Goal: Task Accomplishment & Management: Manage account settings

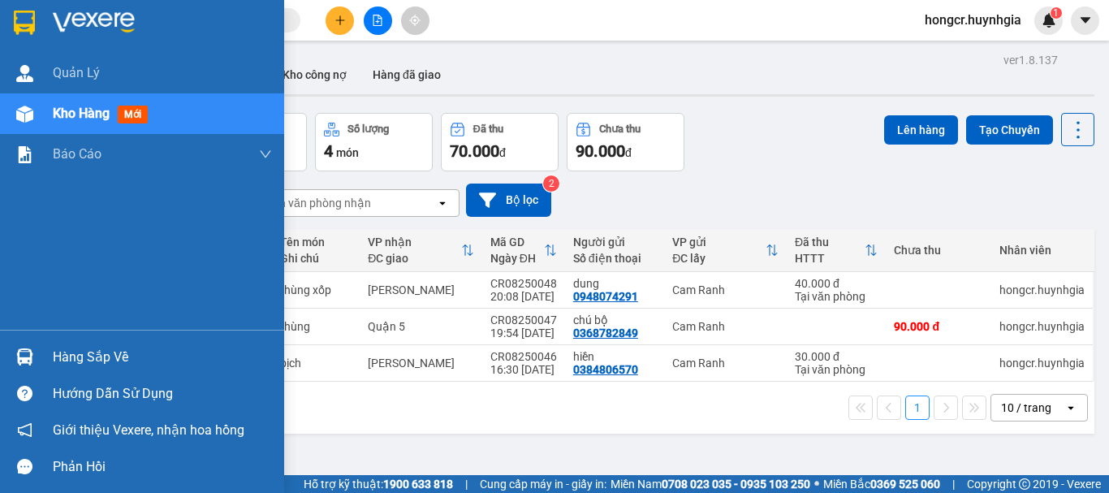
click at [98, 109] on span "Kho hàng" at bounding box center [81, 113] width 57 height 15
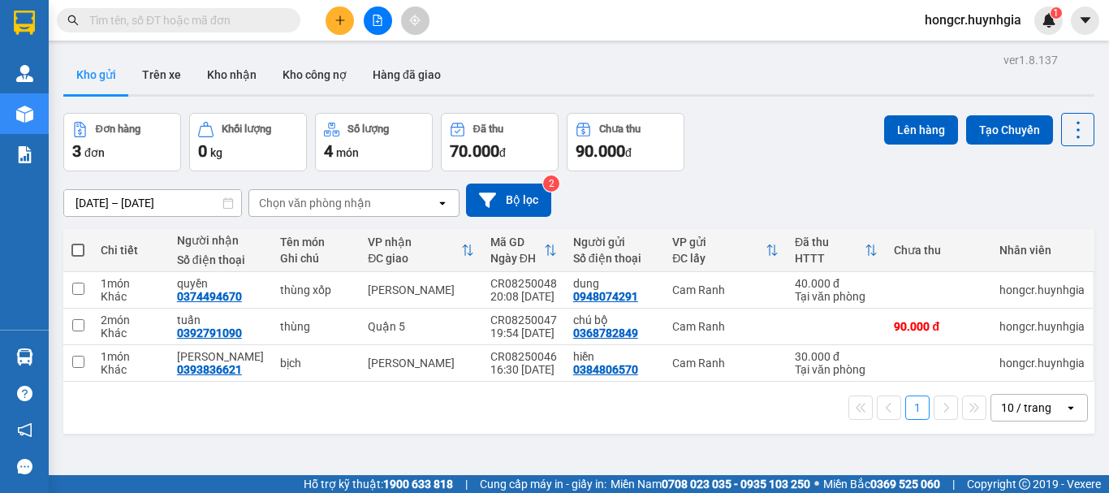
click at [79, 250] on span at bounding box center [77, 250] width 13 height 13
click at [78, 242] on input "checkbox" at bounding box center [78, 242] width 0 height 0
checkbox input "true"
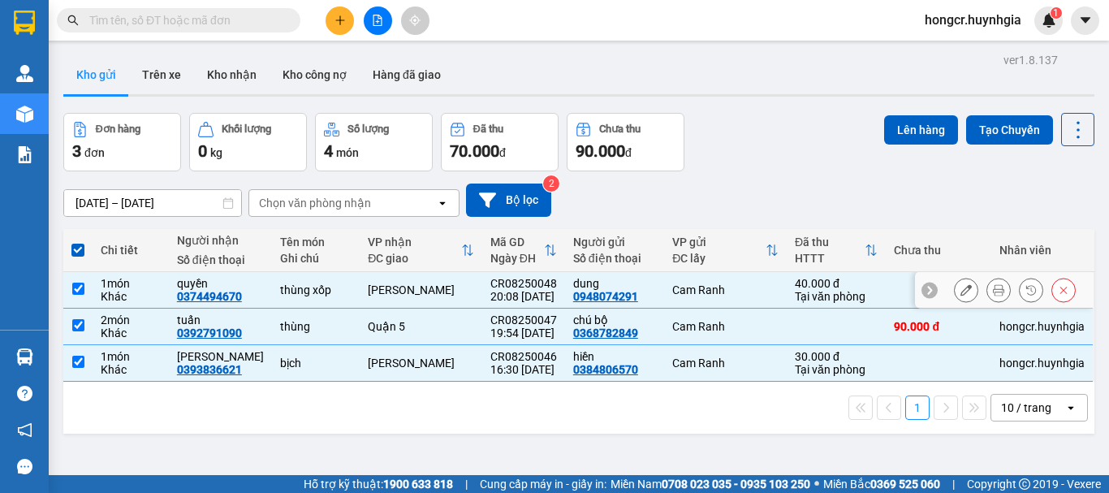
click at [77, 288] on input "checkbox" at bounding box center [78, 289] width 12 height 12
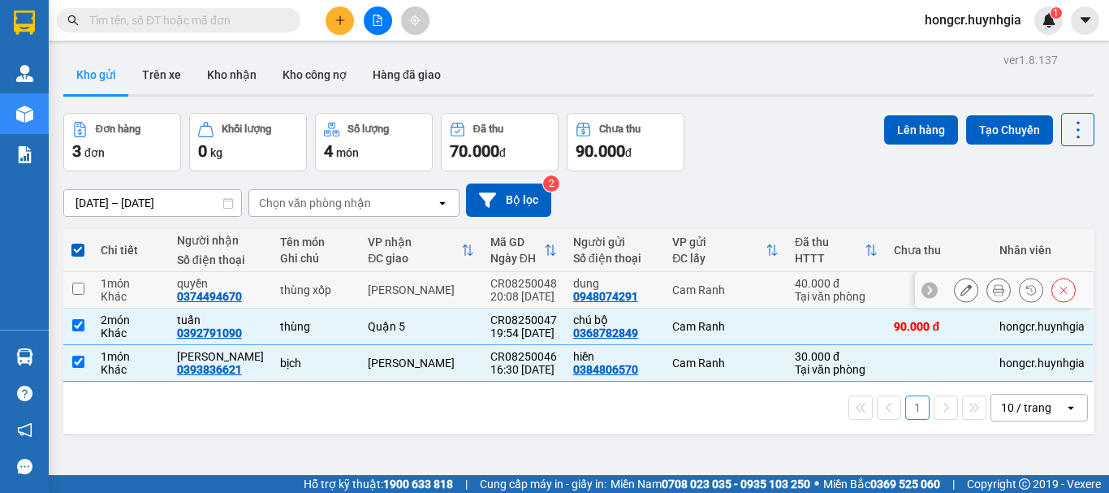
click at [77, 288] on input "checkbox" at bounding box center [78, 289] width 12 height 12
checkbox input "true"
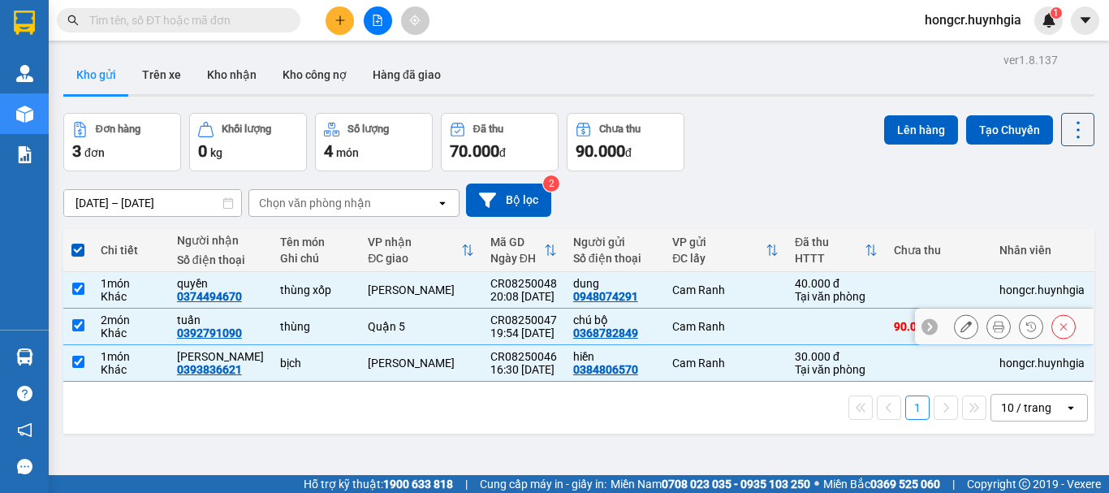
click at [79, 325] on input "checkbox" at bounding box center [78, 325] width 12 height 12
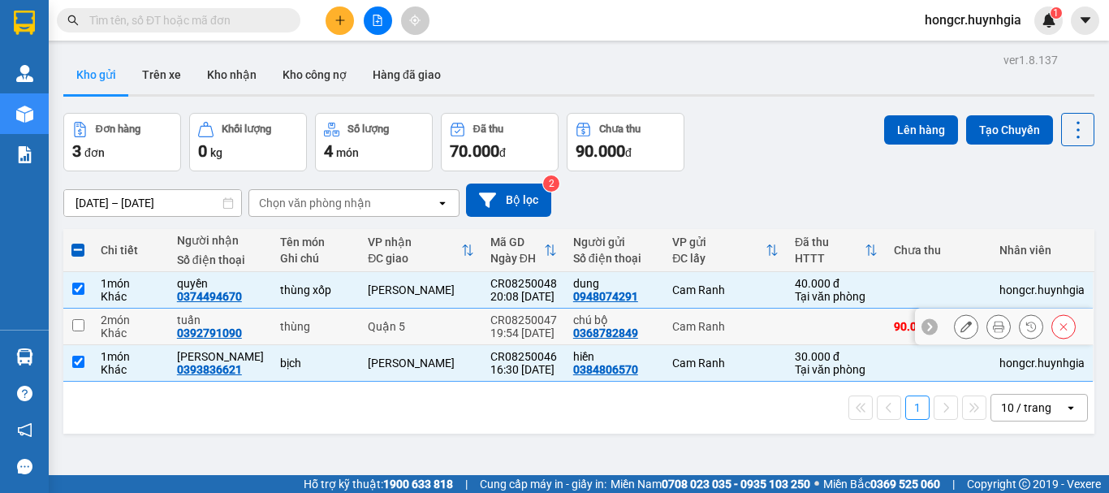
click at [79, 325] on input "checkbox" at bounding box center [78, 325] width 12 height 12
checkbox input "true"
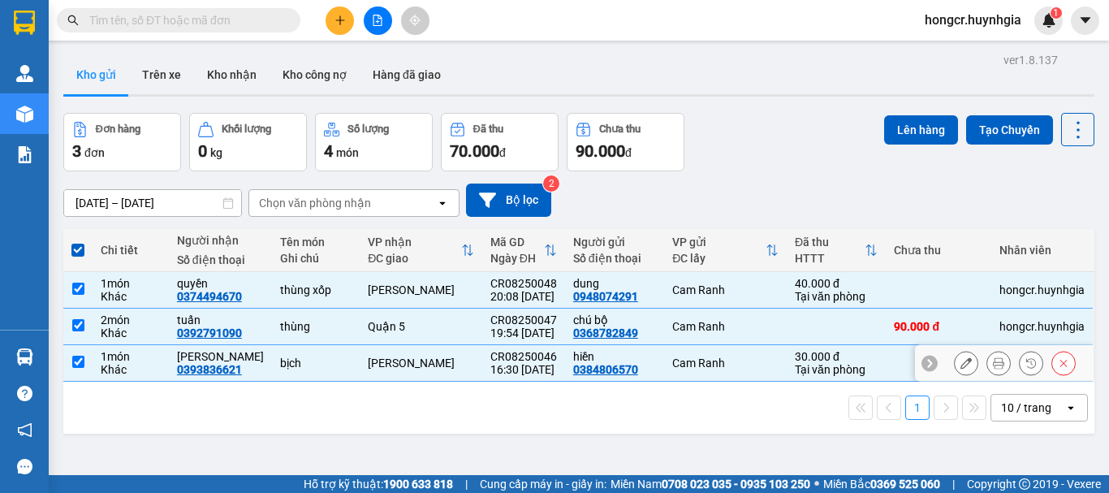
click at [73, 362] on input "checkbox" at bounding box center [78, 362] width 12 height 12
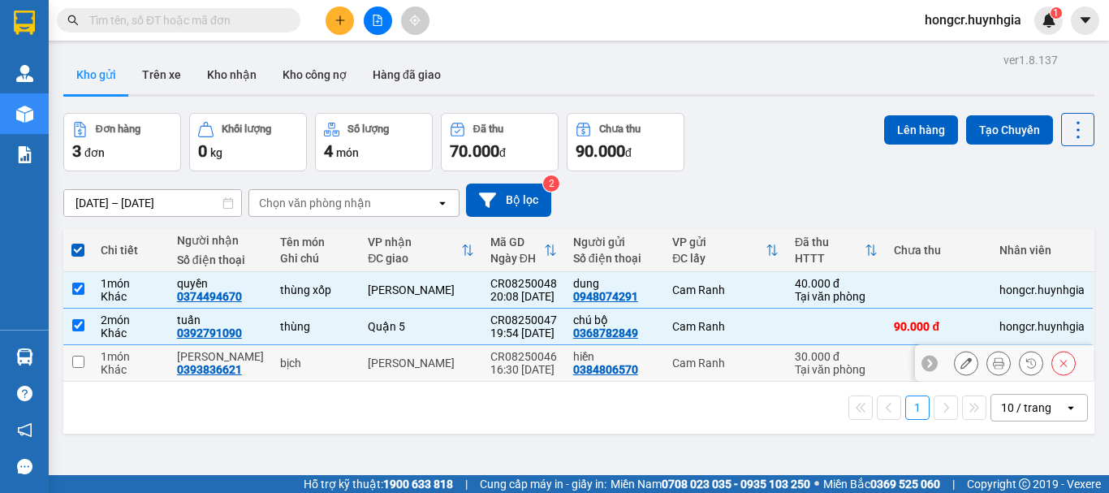
click at [73, 362] on input "checkbox" at bounding box center [78, 362] width 12 height 12
checkbox input "true"
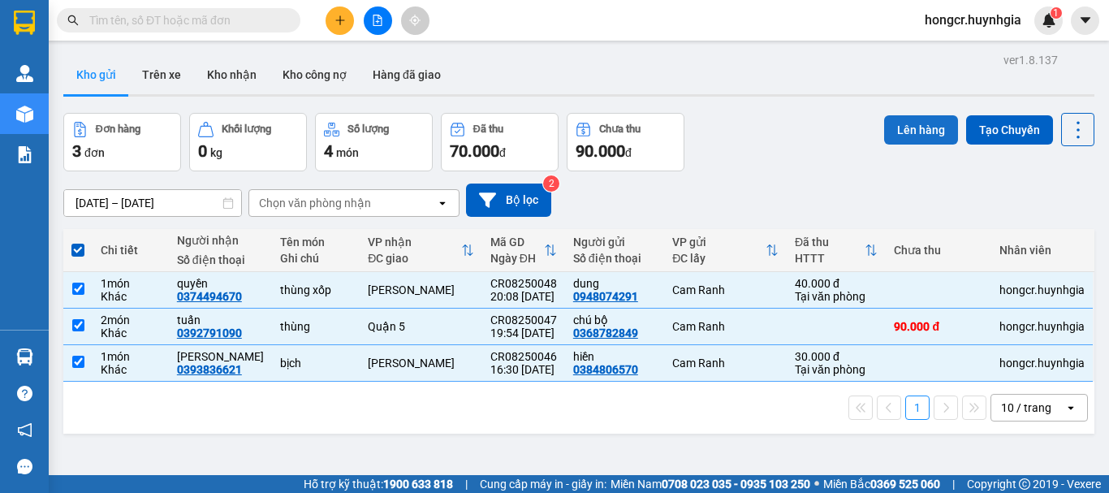
click at [906, 132] on button "Lên hàng" at bounding box center [921, 129] width 74 height 29
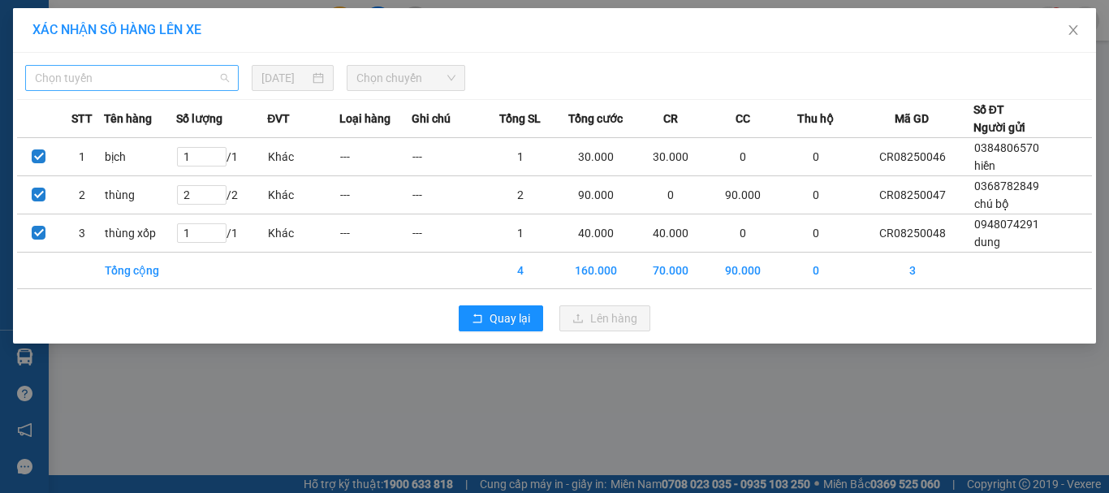
click at [118, 79] on span "Chọn tuyến" at bounding box center [132, 78] width 194 height 24
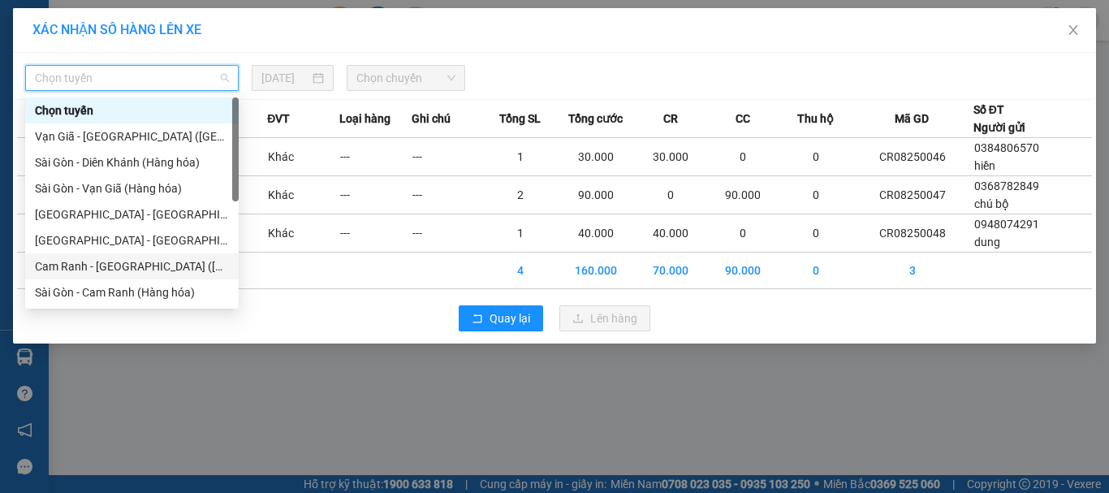
click at [111, 261] on div "Cam Ranh - Sài Gòn (Hàng Hóa)" at bounding box center [132, 266] width 194 height 18
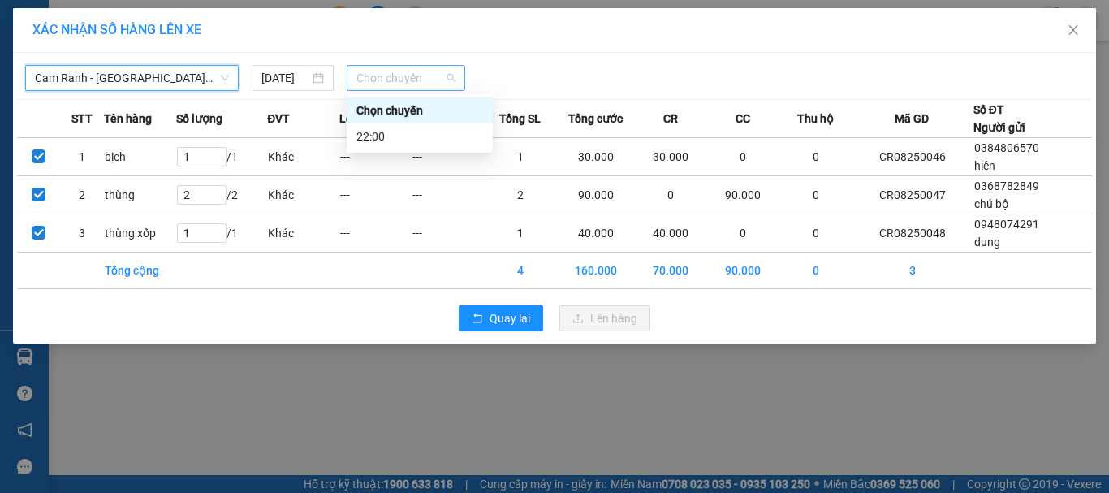
click at [387, 76] on span "Chọn chuyến" at bounding box center [407, 78] width 100 height 24
click at [378, 135] on div "22:00" at bounding box center [420, 137] width 127 height 18
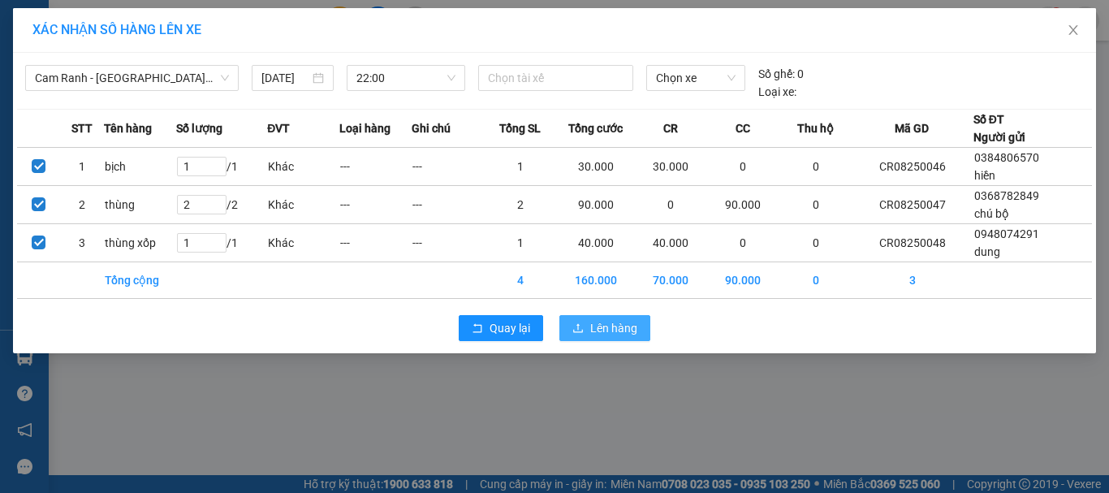
click at [595, 328] on span "Lên hàng" at bounding box center [613, 328] width 47 height 18
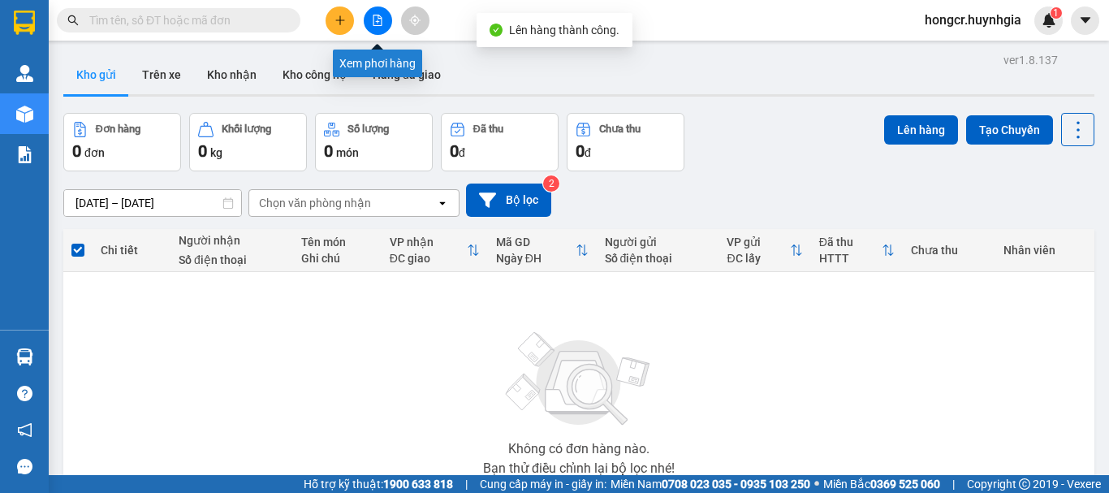
click at [368, 19] on button at bounding box center [378, 20] width 28 height 28
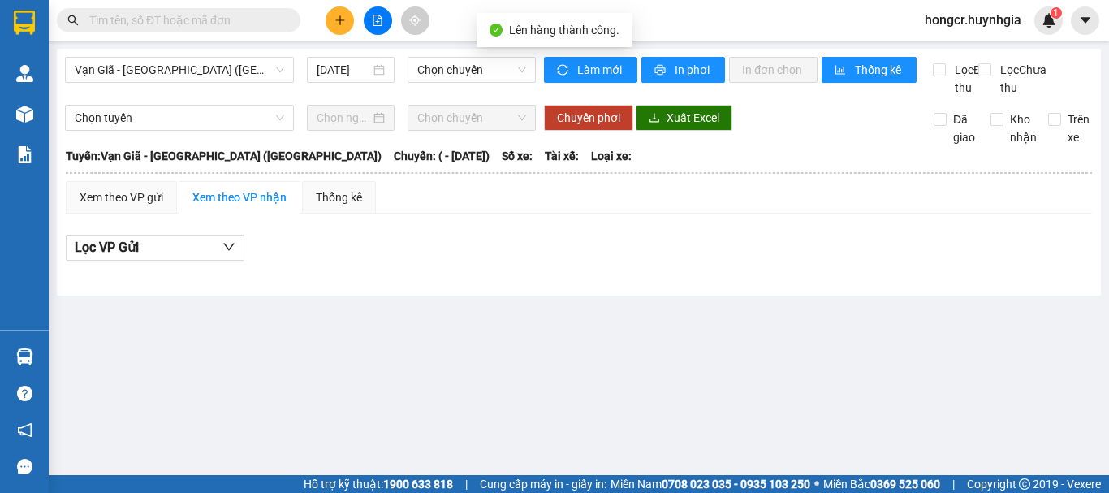
click at [375, 26] on button at bounding box center [378, 20] width 28 height 28
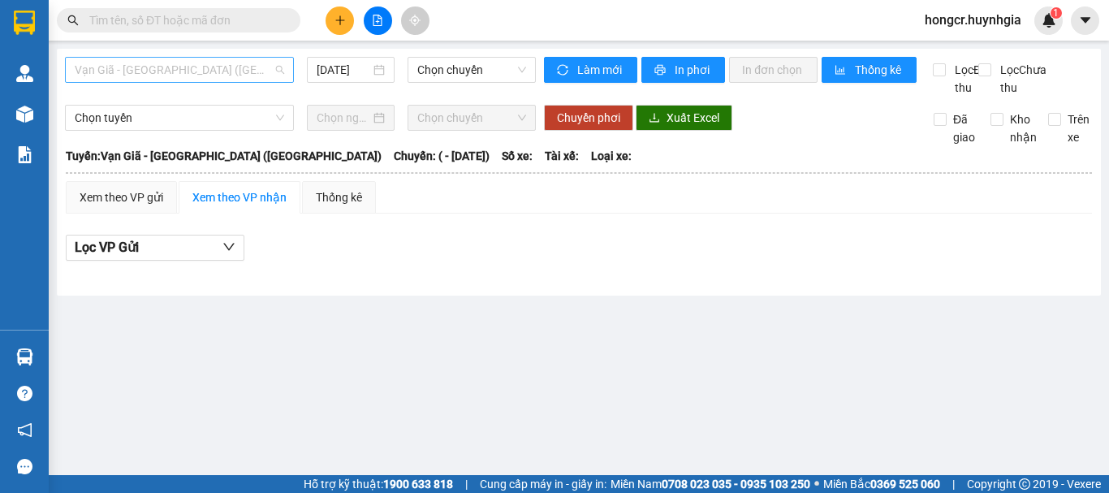
click at [137, 70] on span "Vạn Giã - Sài Gòn (Hàng hóa)" at bounding box center [180, 70] width 210 height 24
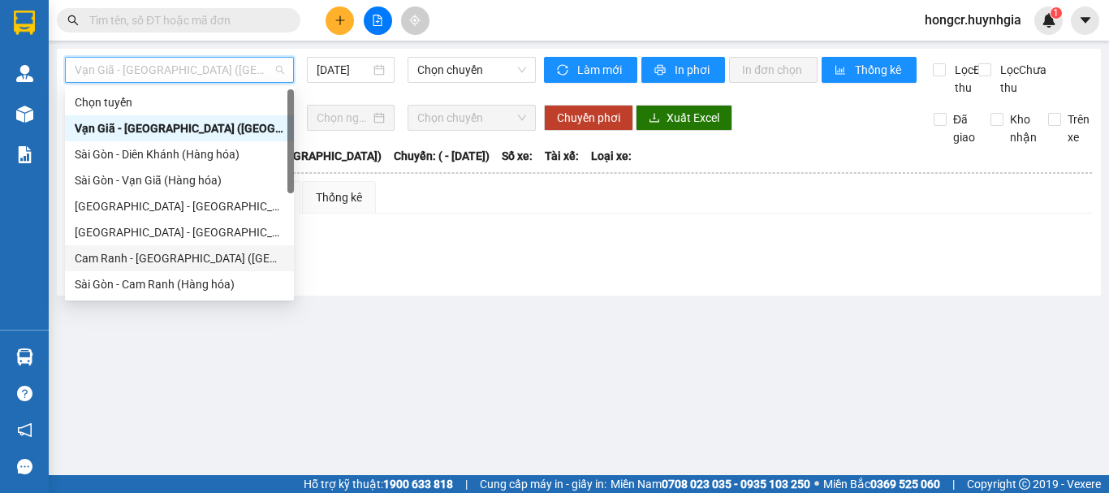
click at [153, 253] on div "Cam Ranh - Sài Gòn (Hàng Hóa)" at bounding box center [180, 258] width 210 height 18
type input "11/08/2025"
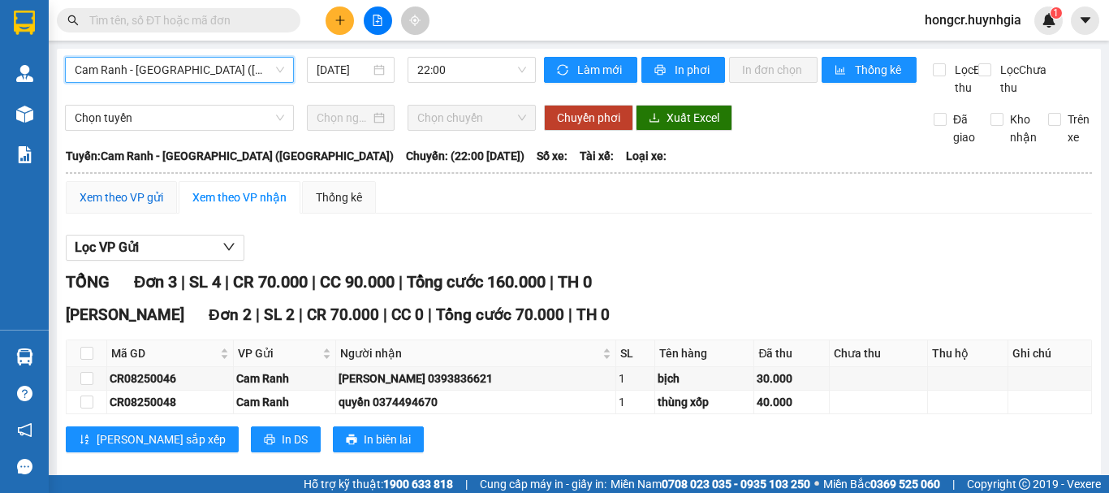
click at [131, 206] on div "Xem theo VP gửi" at bounding box center [122, 197] width 84 height 18
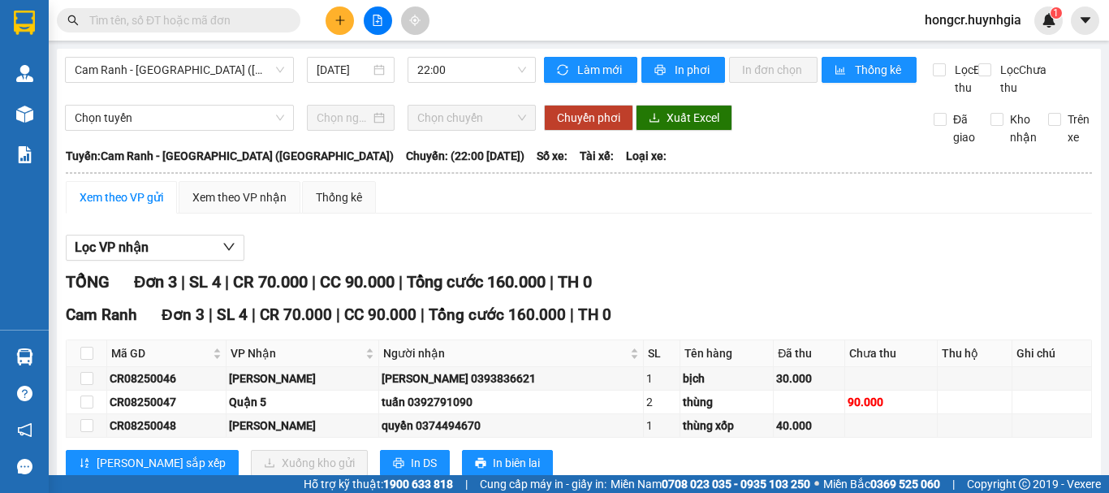
scroll to position [64, 0]
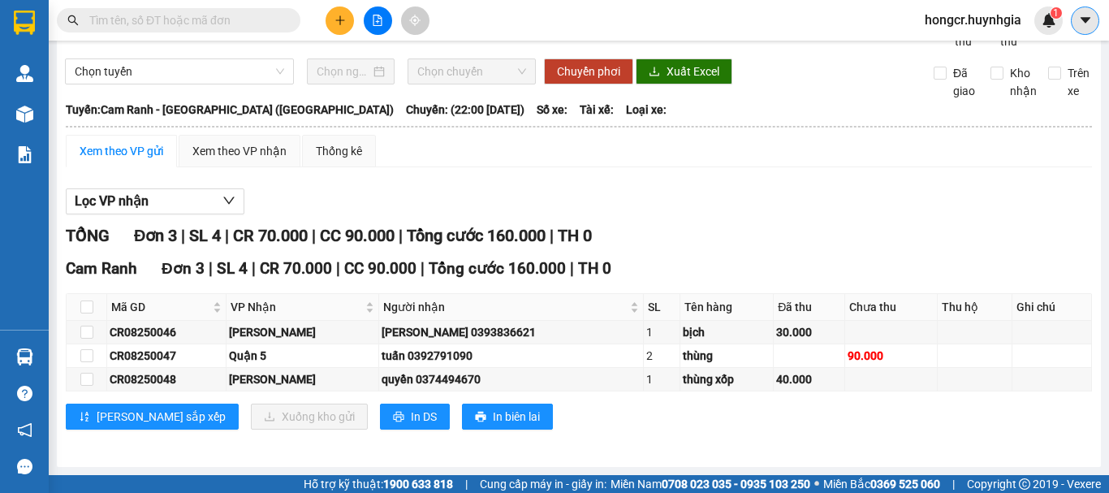
click at [1082, 14] on icon "caret-down" at bounding box center [1086, 20] width 15 height 15
click at [888, 57] on div "Cam Ranh - Sài Gòn (Hàng Hóa) 11/08/2025 22:00 Làm mới In phơi In đơn chọn Thốn…" at bounding box center [579, 234] width 1044 height 465
click at [968, 21] on span "hongcr.huynhgia" at bounding box center [973, 20] width 123 height 20
click at [957, 54] on span "Đăng xuất" at bounding box center [980, 50] width 89 height 18
